Goal: Task Accomplishment & Management: Manage account settings

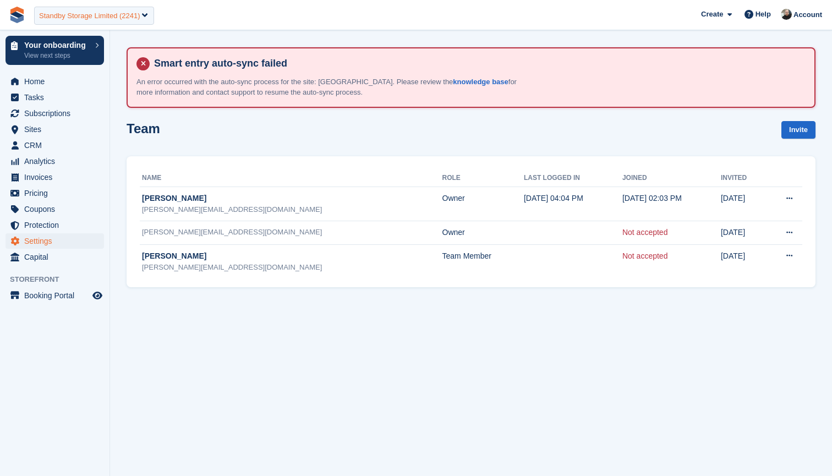
click at [78, 15] on div "Standby Storage Limited (2241)" at bounding box center [89, 15] width 101 height 11
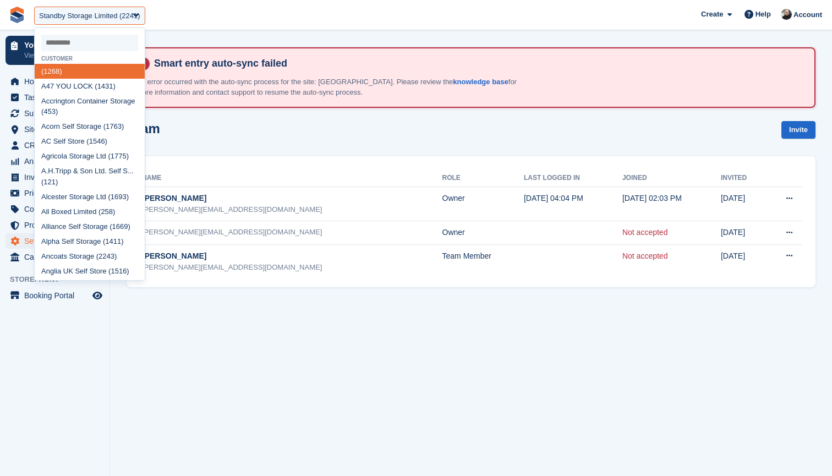
click at [85, 46] on input "select-one" at bounding box center [89, 43] width 97 height 17
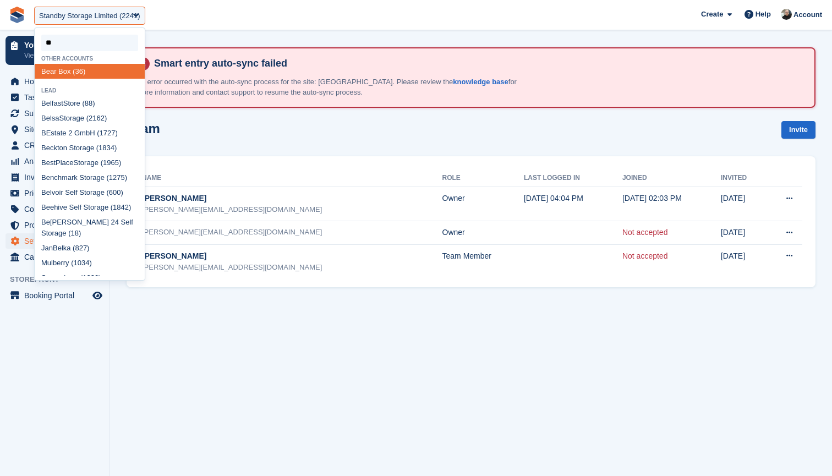
type input "*"
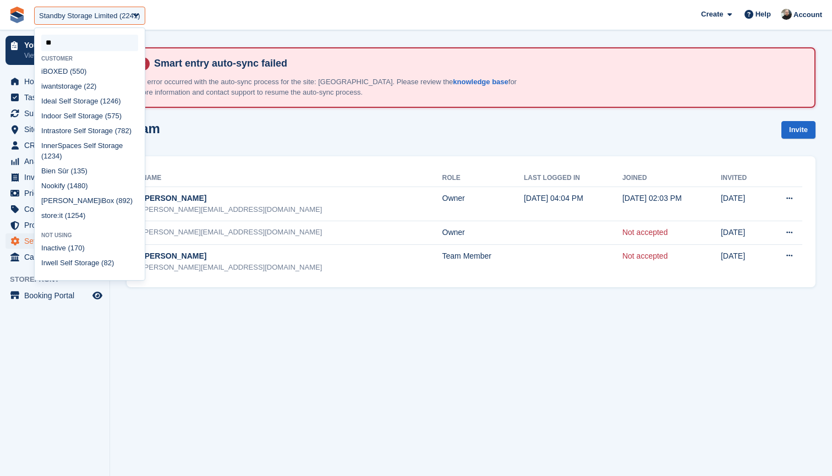
type input "*"
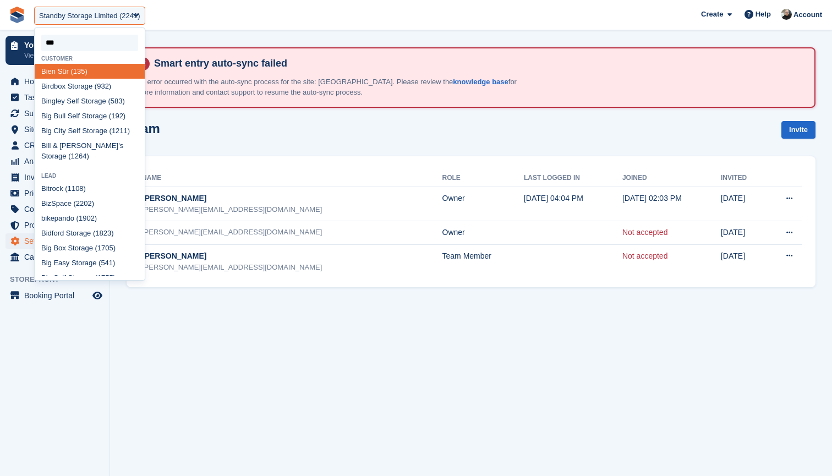
type input "****"
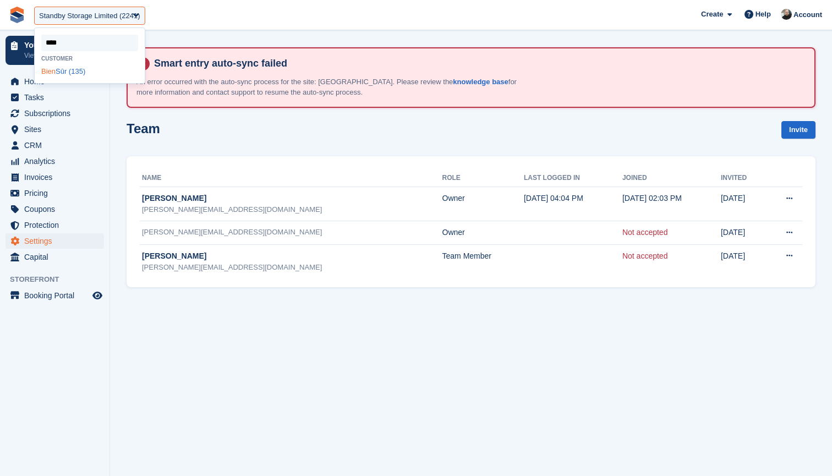
click at [58, 70] on div "Bien Sûr (135)" at bounding box center [90, 71] width 110 height 15
select select "***"
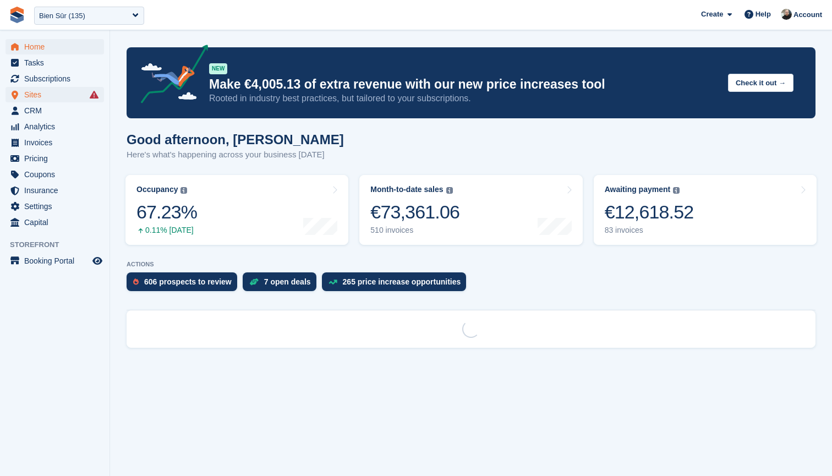
click at [56, 94] on span "Sites" at bounding box center [57, 94] width 66 height 15
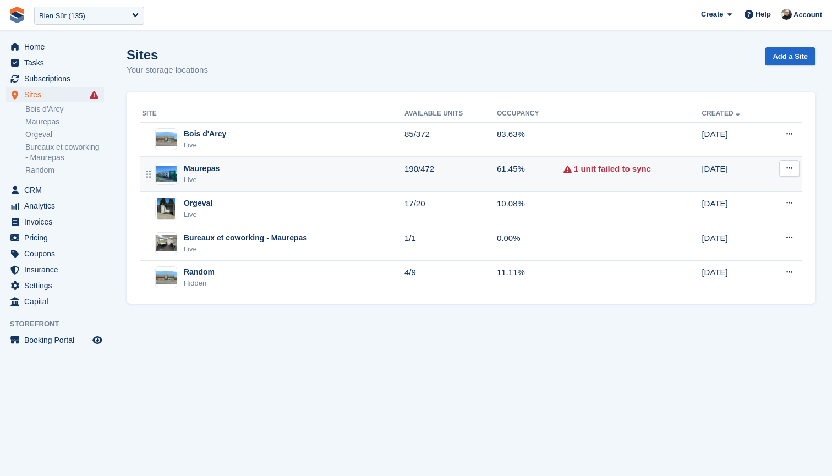
click at [384, 179] on div "Maurepas Live" at bounding box center [273, 174] width 262 height 23
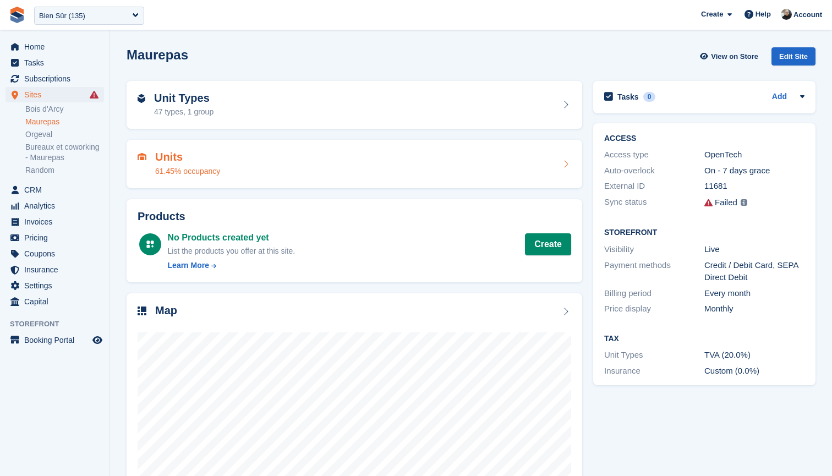
click at [359, 160] on div "Units 61.45% occupancy" at bounding box center [354, 164] width 433 height 26
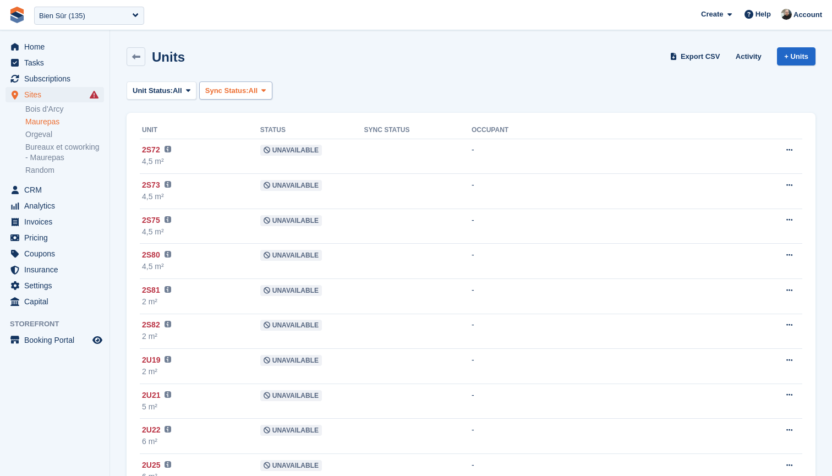
click at [249, 89] on span "Sync Status:" at bounding box center [226, 90] width 43 height 11
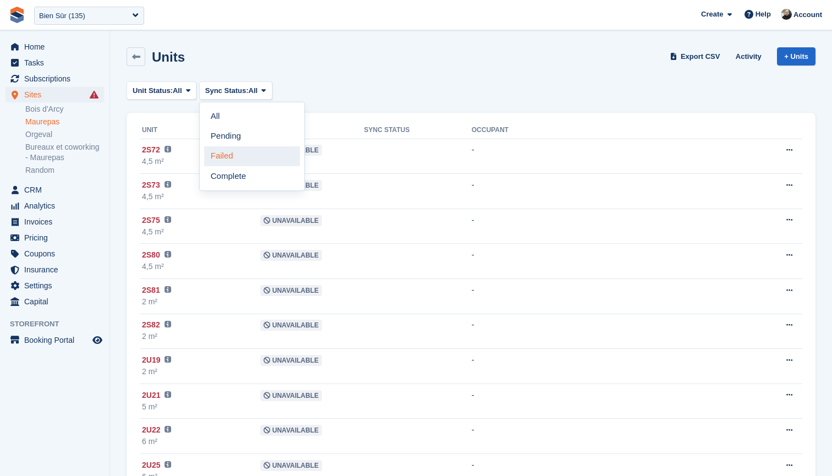
click at [233, 151] on link "Failed" at bounding box center [252, 156] width 96 height 20
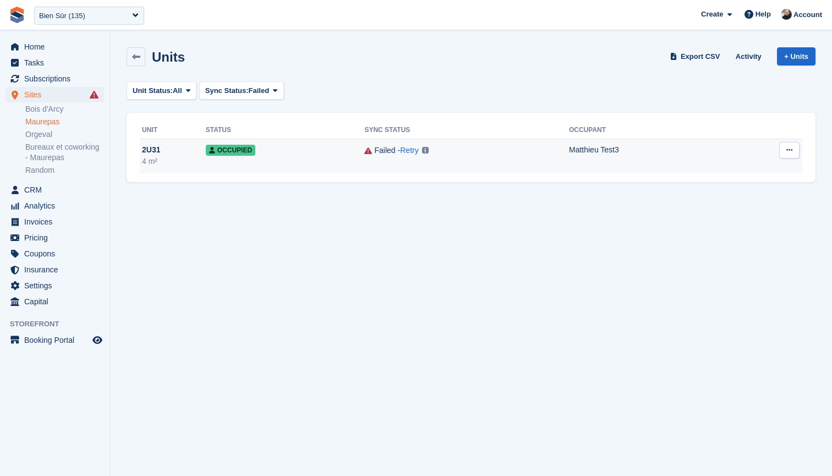
click at [440, 151] on div "Failed - Retry Unit does not exist on OpenTech Learn more → Unit does not exist…" at bounding box center [466, 150] width 205 height 13
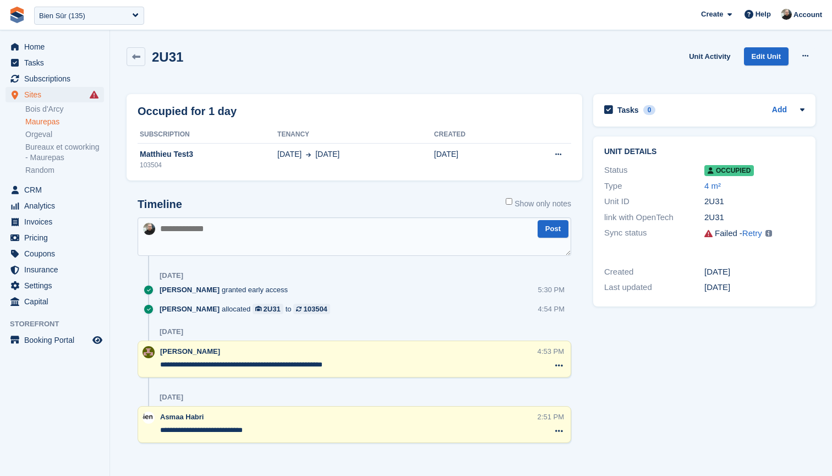
click at [718, 216] on div "2U31" at bounding box center [754, 217] width 100 height 13
click at [674, 239] on link "Learn more →" at bounding box center [699, 238] width 111 height 15
click at [94, 10] on div "Bien Sûr (135)" at bounding box center [89, 16] width 110 height 18
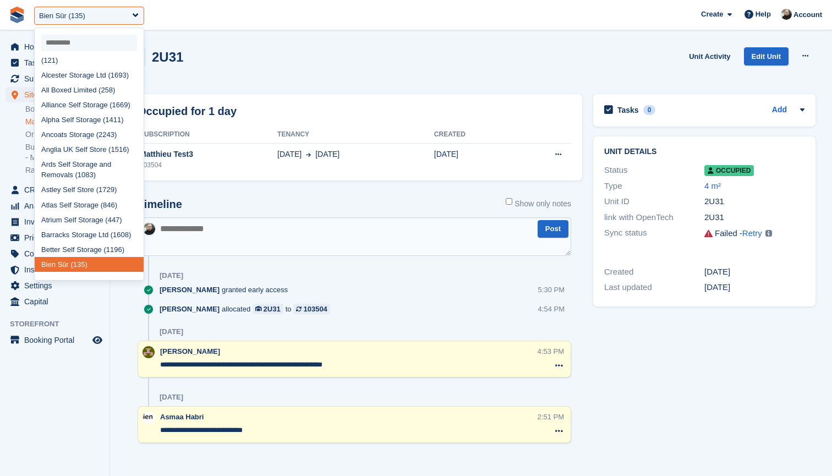
click at [83, 42] on input "select-one" at bounding box center [89, 43] width 96 height 17
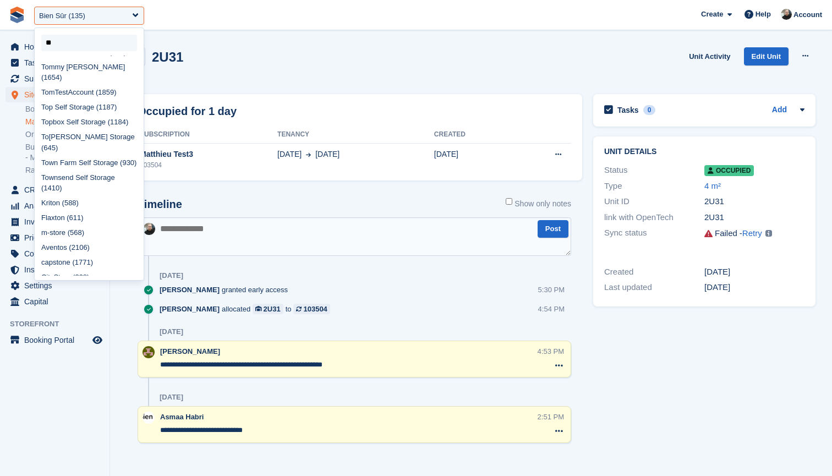
scroll to position [8, 0]
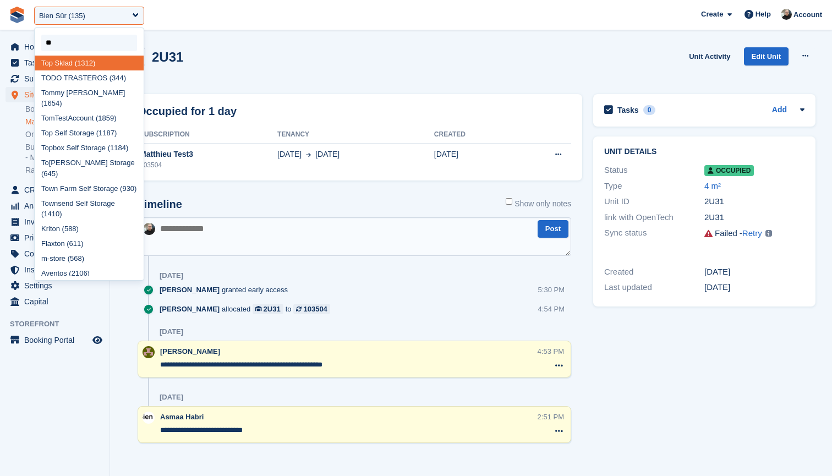
type input "***"
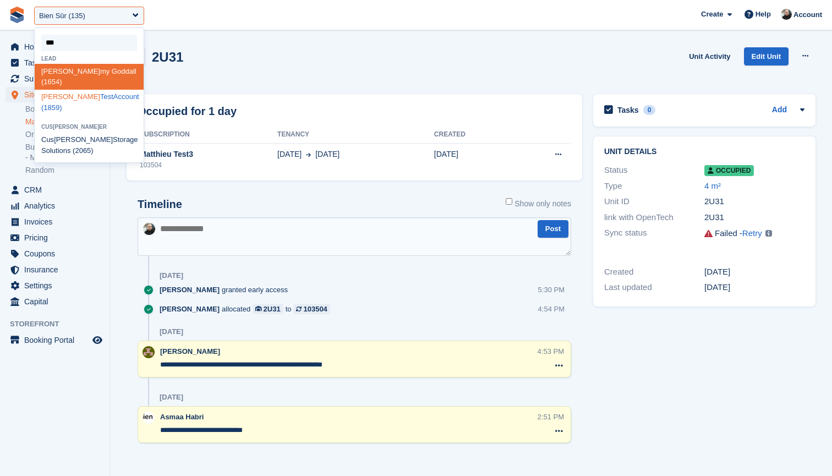
click at [56, 90] on div "Tom TestAccount (1859)" at bounding box center [89, 103] width 109 height 26
select select "****"
